Goal: Navigation & Orientation: Find specific page/section

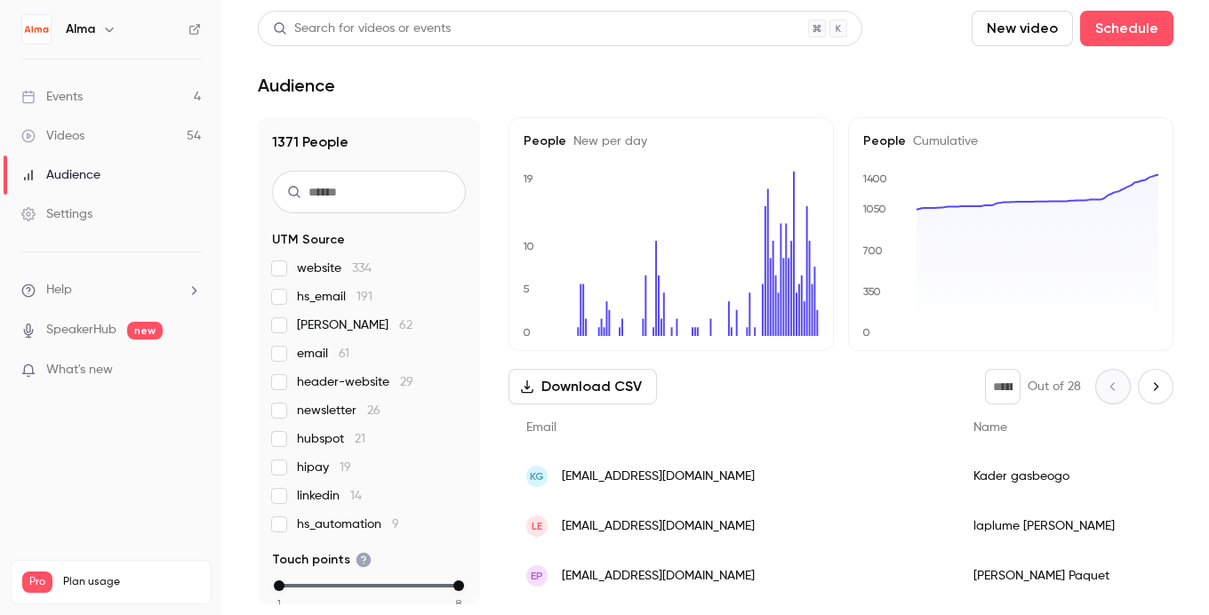
click at [129, 128] on link "Videos 54" at bounding box center [111, 135] width 222 height 39
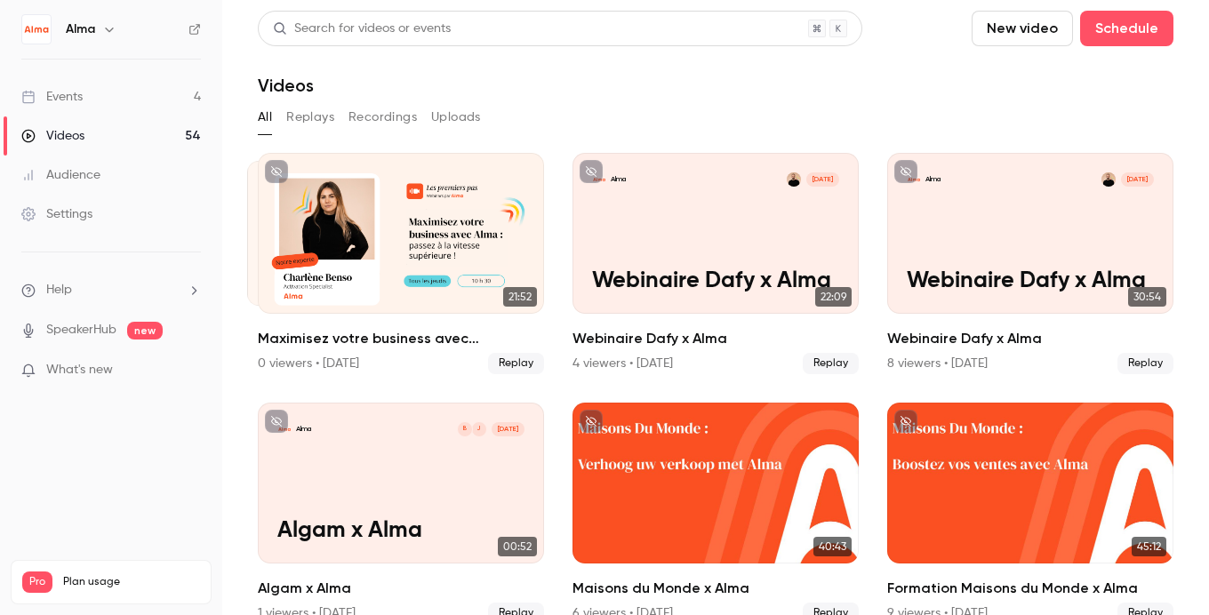
click at [120, 95] on link "Events 4" at bounding box center [111, 96] width 222 height 39
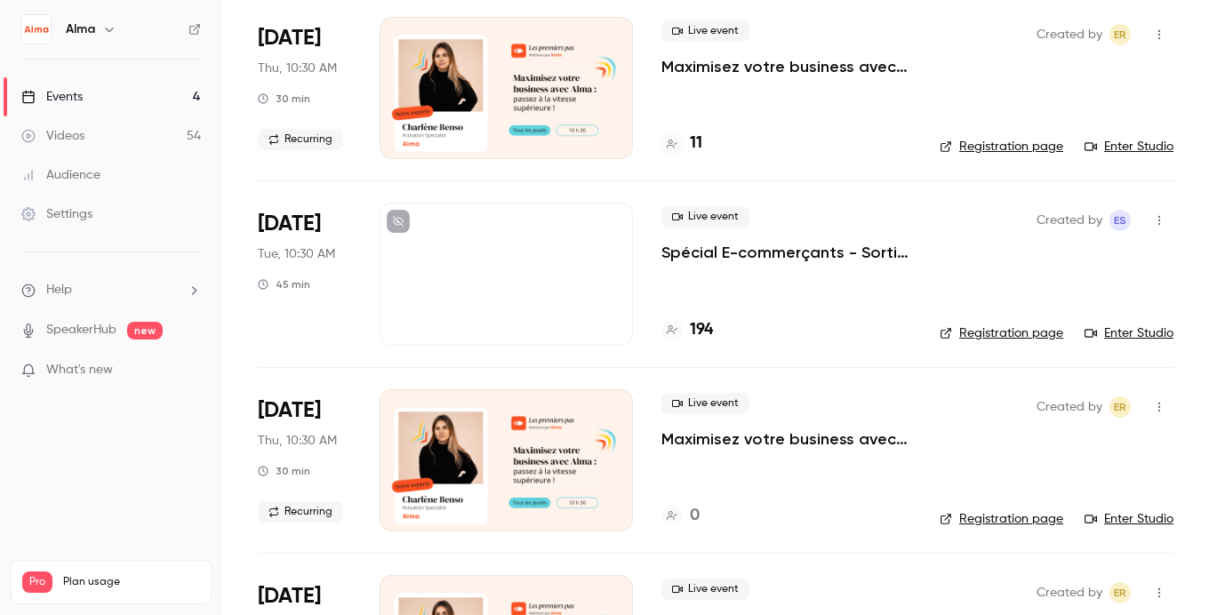
scroll to position [270, 0]
